Goal: Information Seeking & Learning: Learn about a topic

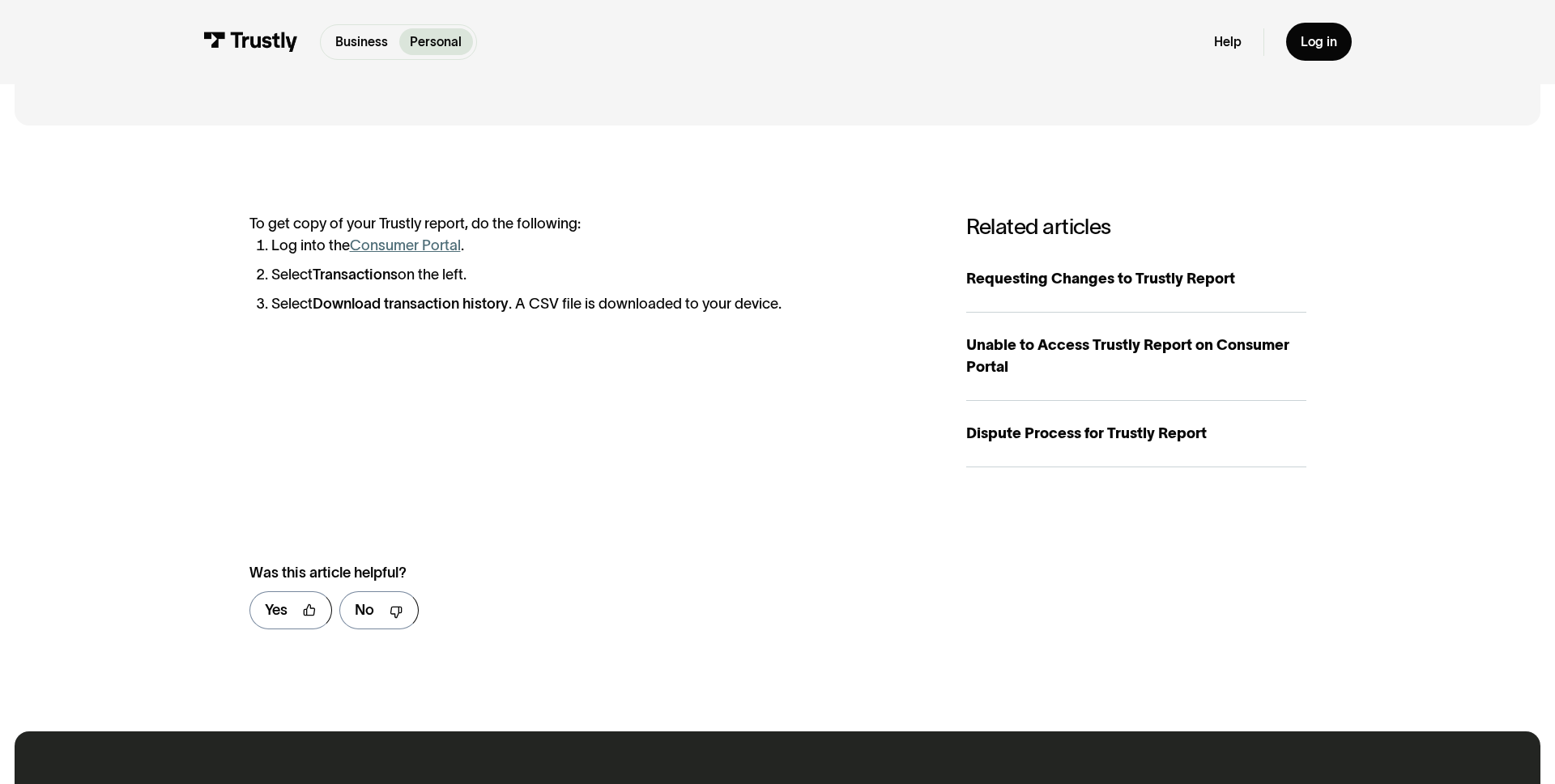
scroll to position [223, 0]
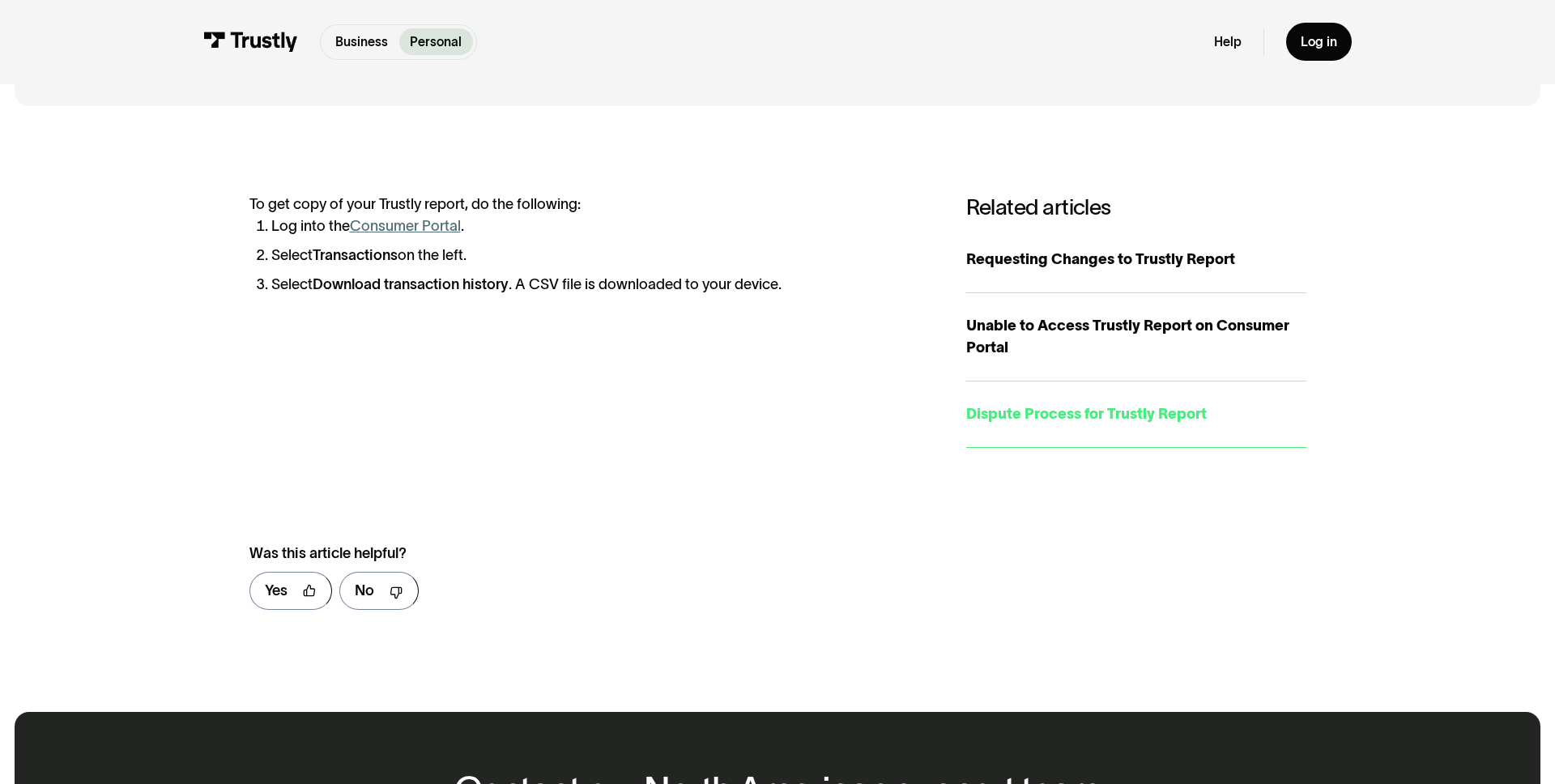
click at [1081, 408] on div "Dispute Process for Trustly Report" at bounding box center [1136, 414] width 340 height 22
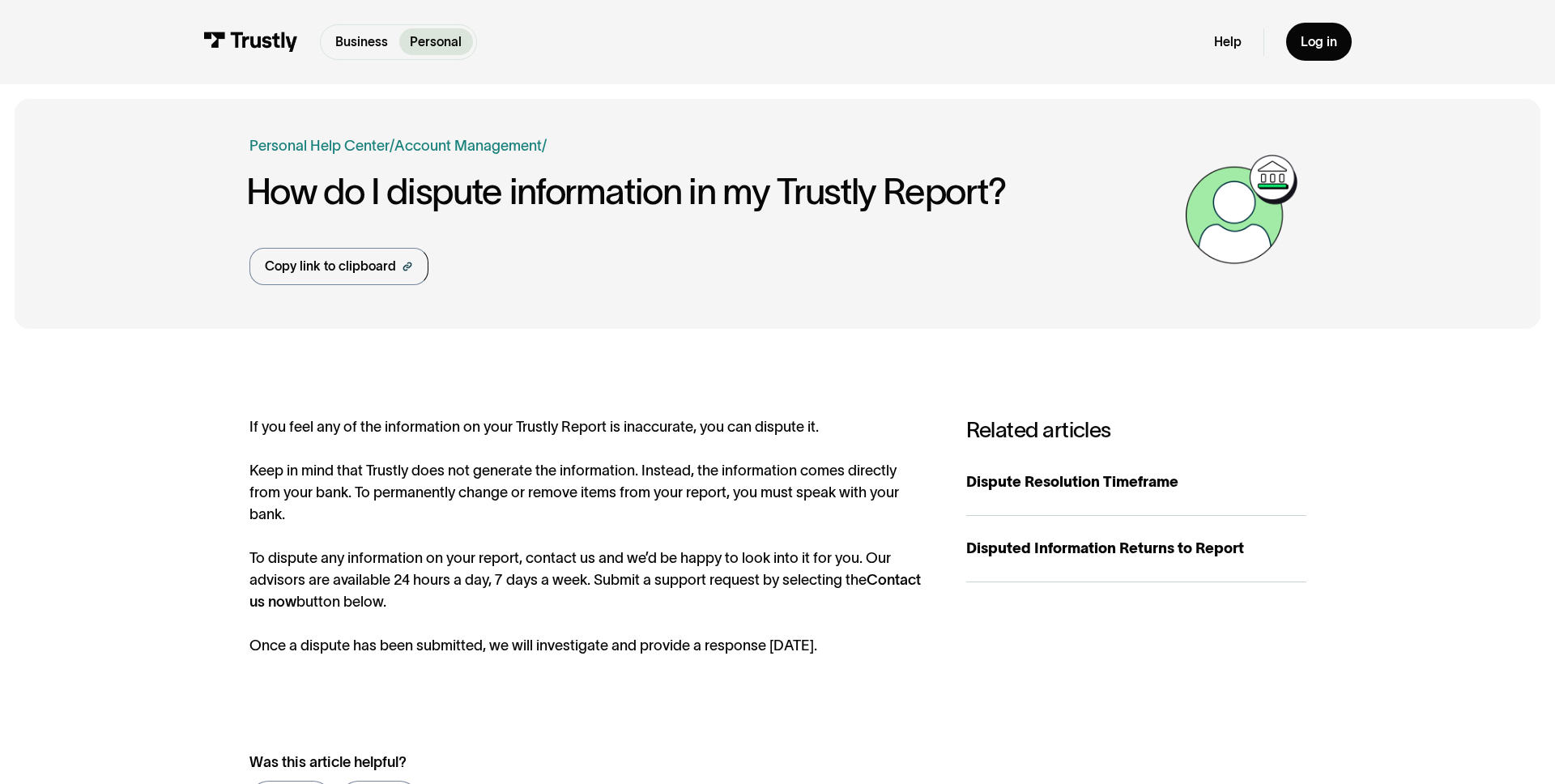
click at [839, 309] on div "Business Help Center Personal Help Center / Personal Business Account Managemen…" at bounding box center [778, 213] width 1057 height 230
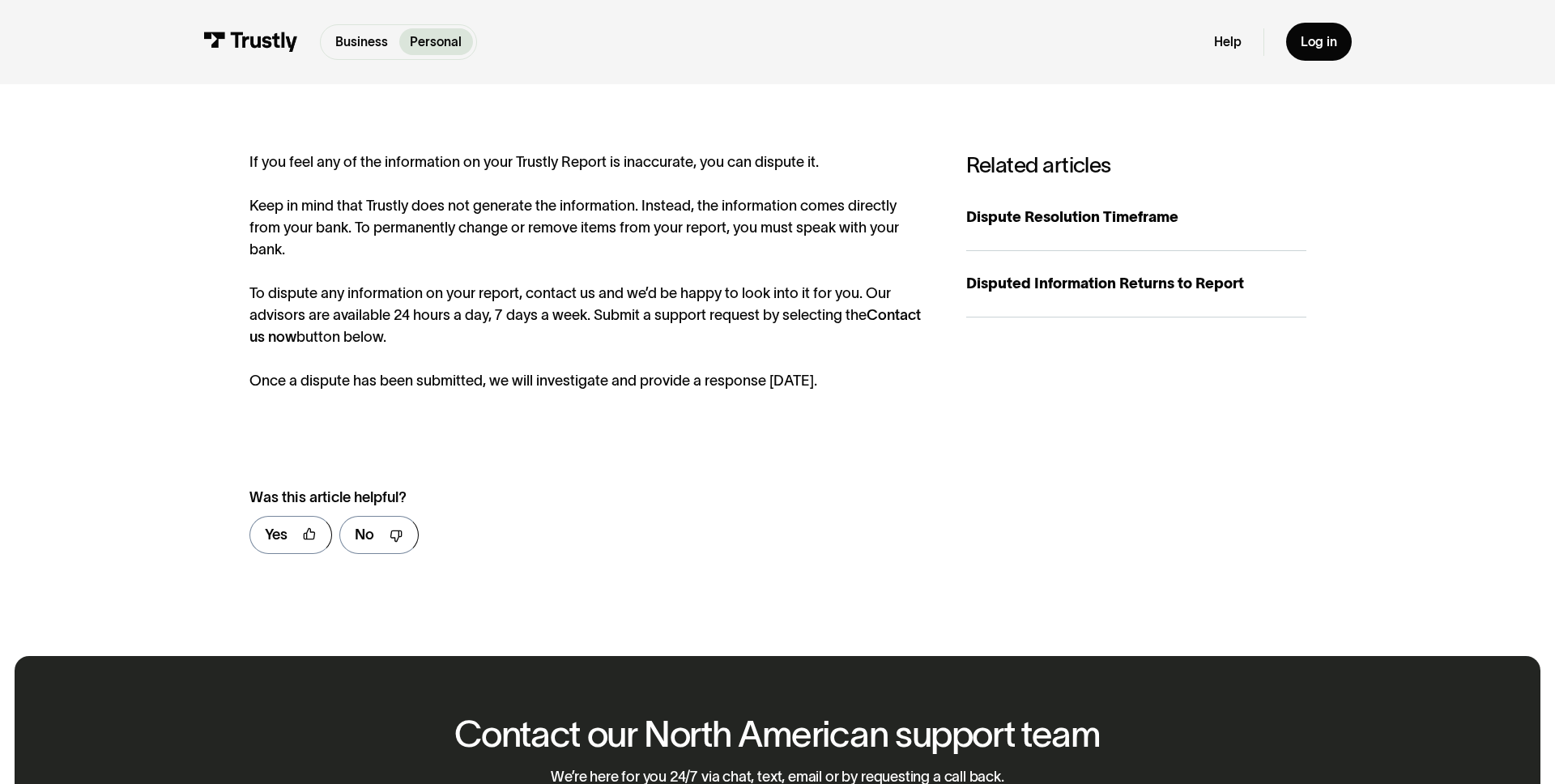
scroll to position [264, 0]
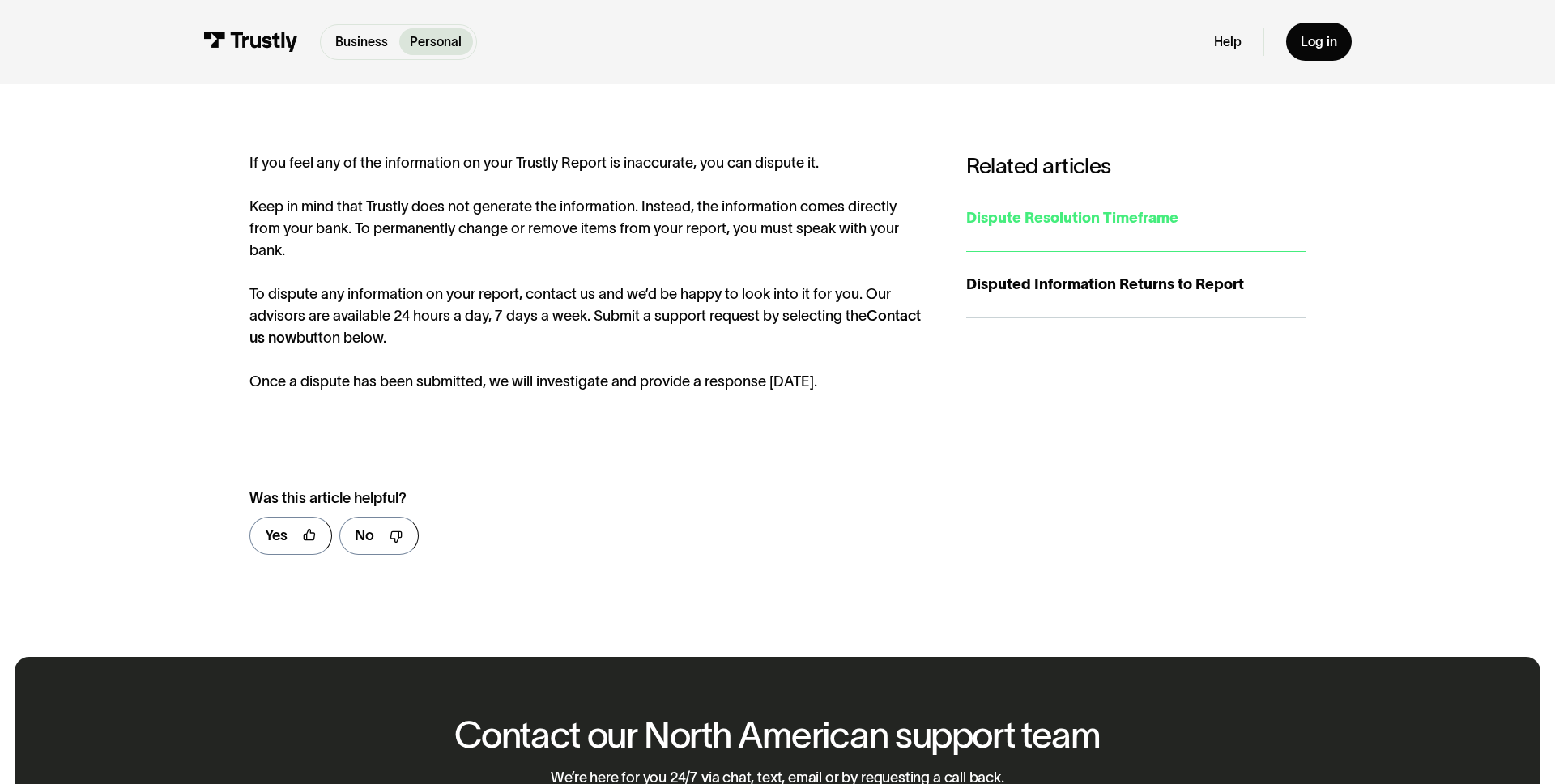
click at [1013, 221] on div "Dispute Resolution Timeframe" at bounding box center [1136, 217] width 340 height 22
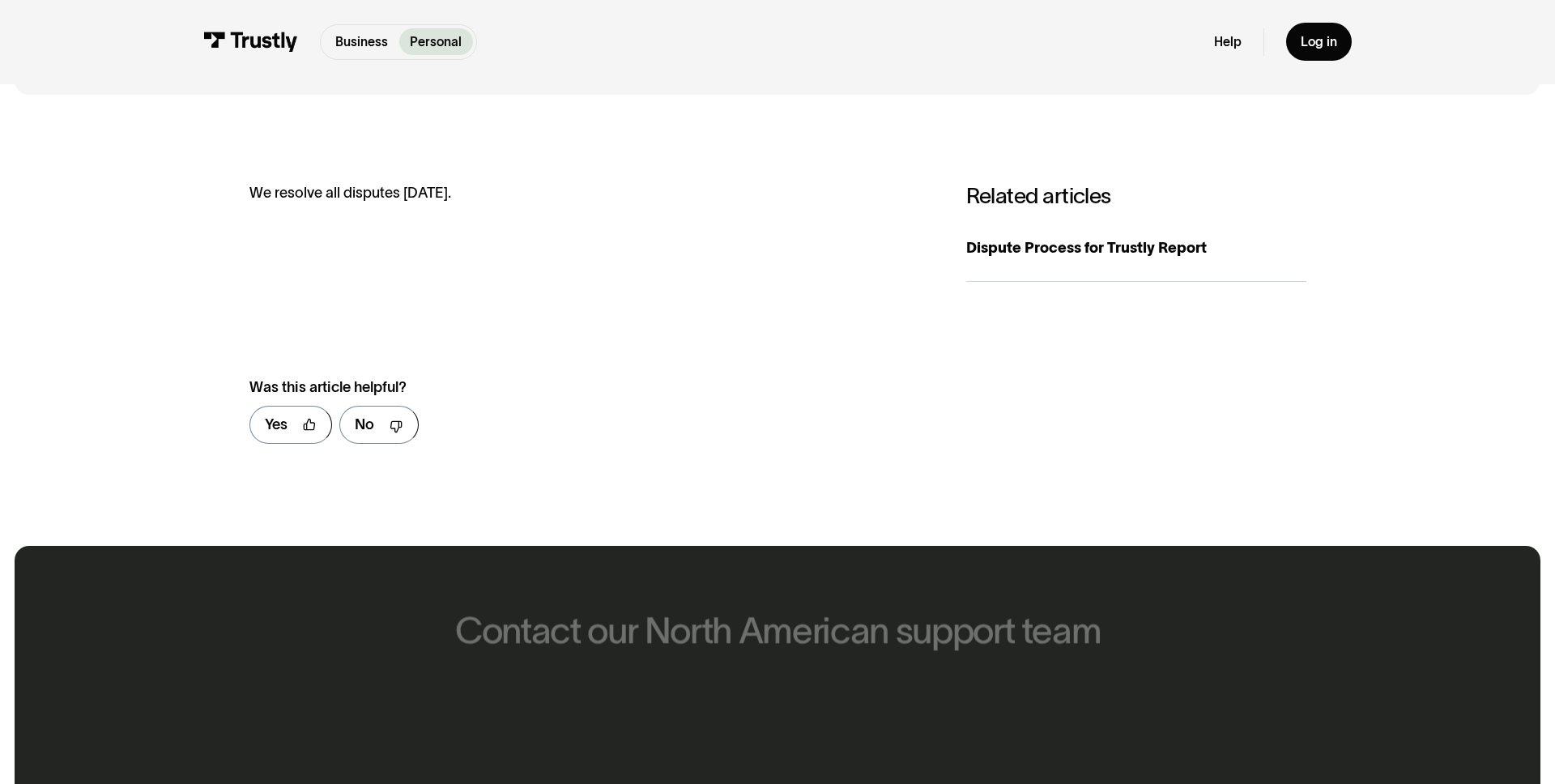
scroll to position [235, 0]
